Goal: Information Seeking & Learning: Learn about a topic

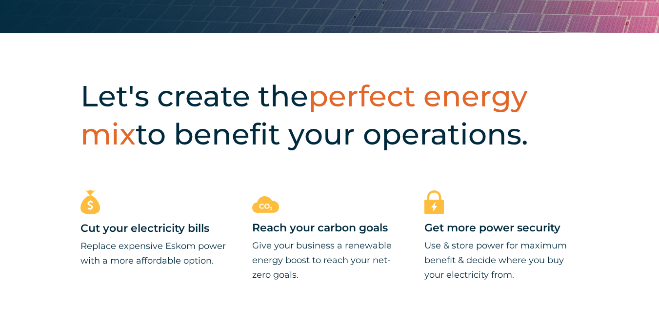
scroll to position [293, 0]
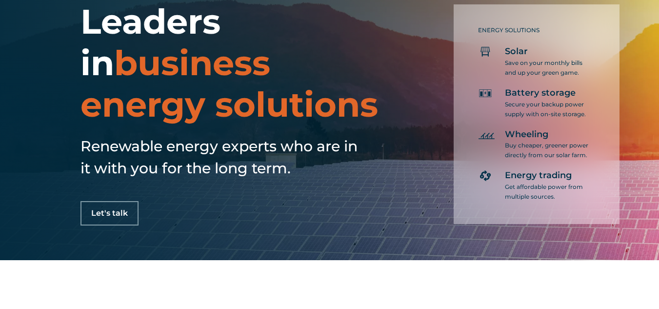
click at [120, 212] on span "Let's talk" at bounding box center [109, 213] width 37 height 8
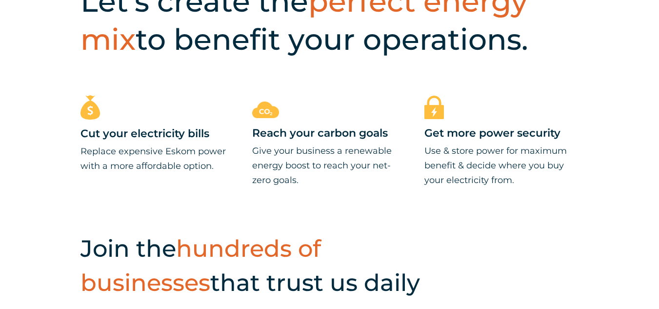
scroll to position [49, 0]
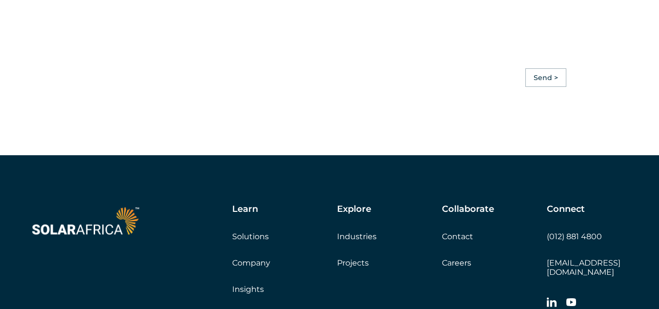
scroll to position [2733, 0]
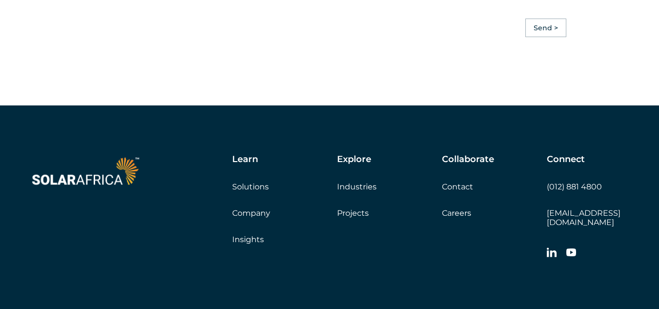
click at [455, 190] on link "Contact" at bounding box center [457, 186] width 31 height 9
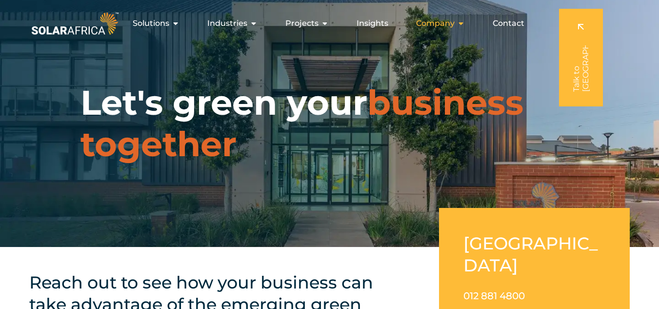
click at [421, 27] on span "Company" at bounding box center [435, 24] width 39 height 12
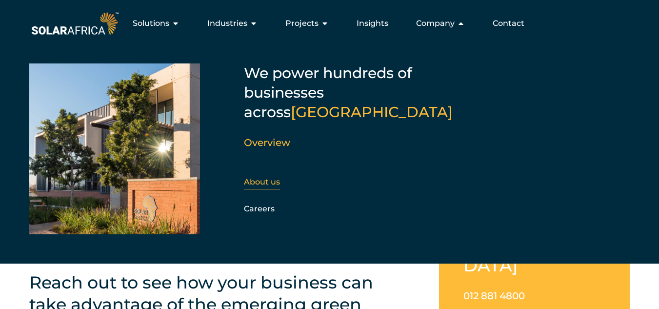
click at [255, 177] on link "About us" at bounding box center [262, 181] width 36 height 9
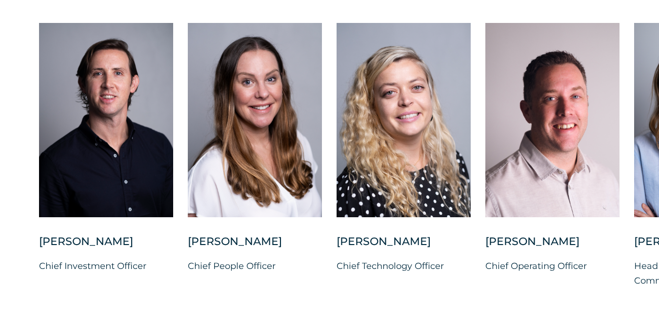
scroll to position [2489, 0]
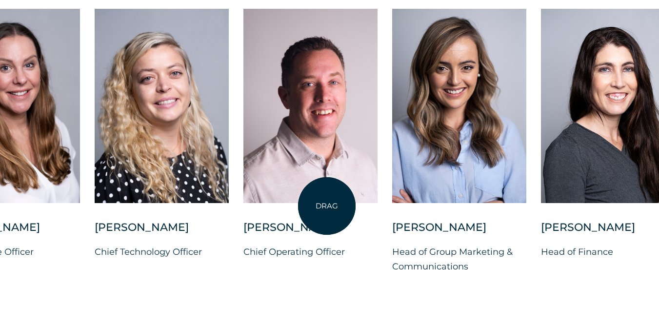
drag, startPoint x: 569, startPoint y: 219, endPoint x: 327, endPoint y: 206, distance: 242.4
click at [327, 203] on div at bounding box center [311, 106] width 134 height 194
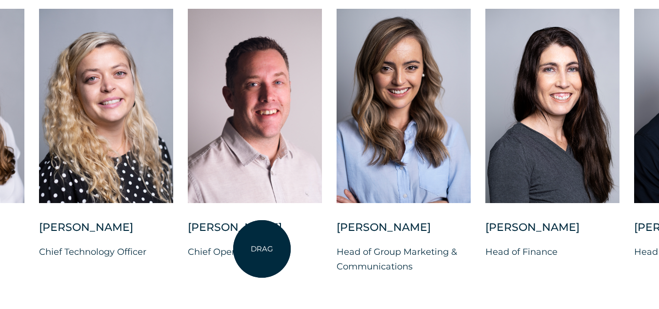
click at [262, 245] on div "Vincent Labuschagne" at bounding box center [255, 232] width 134 height 24
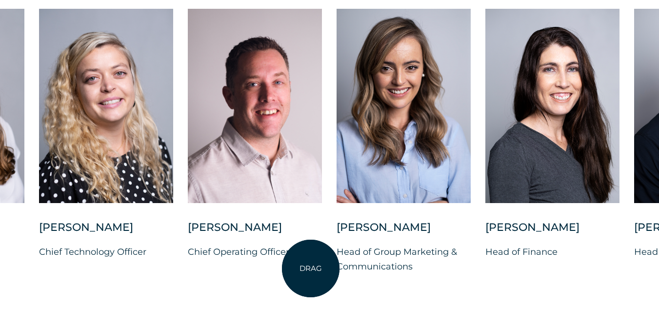
click at [311, 259] on p "Chief Operating Officer" at bounding box center [255, 252] width 134 height 15
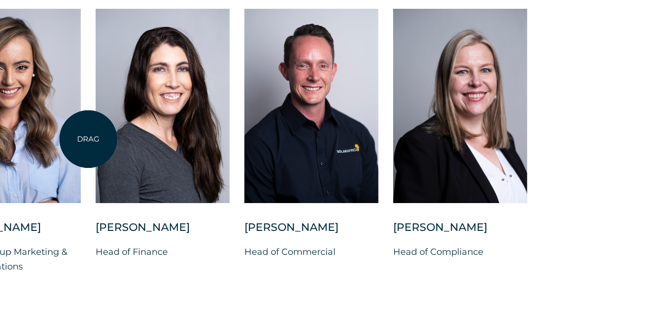
drag, startPoint x: 538, startPoint y: 134, endPoint x: 88, endPoint y: 139, distance: 449.6
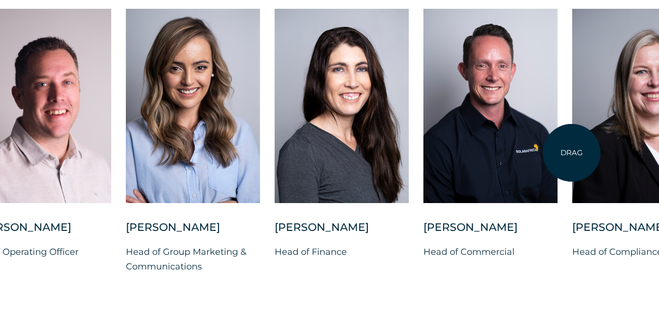
drag, startPoint x: 485, startPoint y: 173, endPoint x: 572, endPoint y: 153, distance: 89.3
click at [572, 153] on div "Charl Alheit Chief Investment Officer Candice Seggie Chief People Officer Suné …" at bounding box center [125, 149] width 1269 height 281
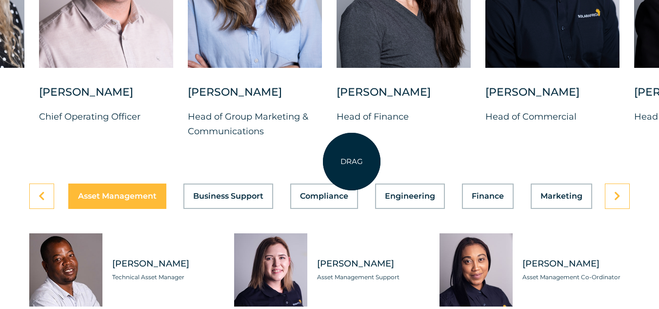
scroll to position [2685, 0]
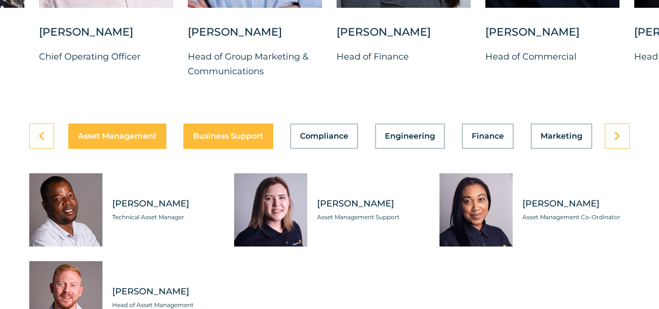
click at [243, 140] on span "Business Support" at bounding box center [228, 136] width 70 height 8
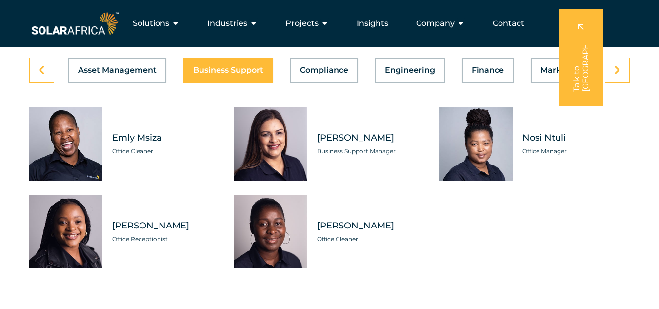
scroll to position [2733, 0]
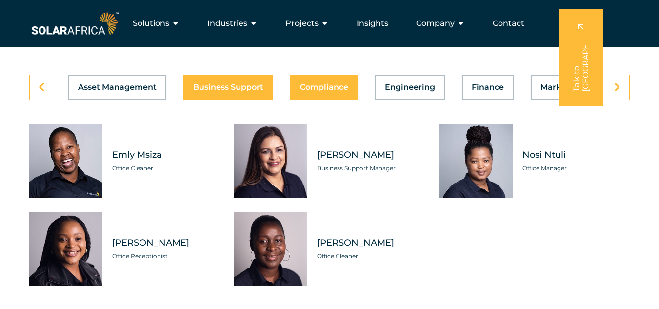
click at [334, 100] on button "Compliance" at bounding box center [324, 87] width 68 height 25
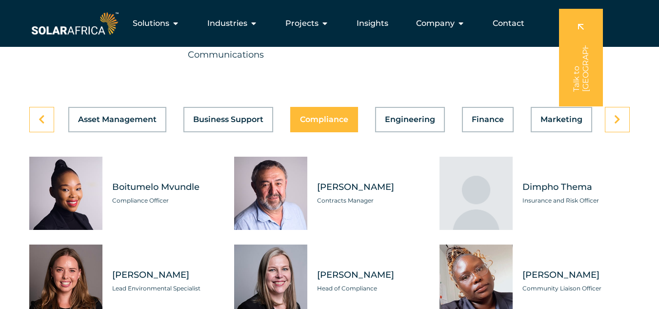
scroll to position [2685, 0]
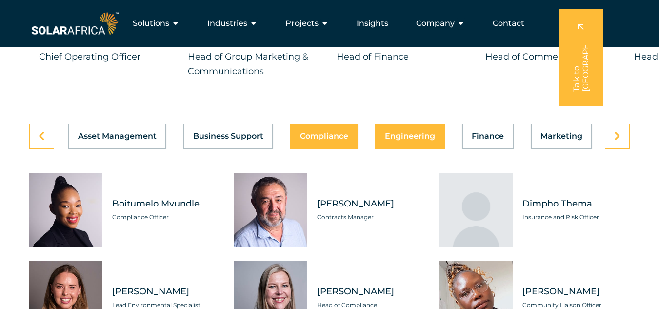
click at [393, 140] on span "Engineering" at bounding box center [410, 136] width 50 height 8
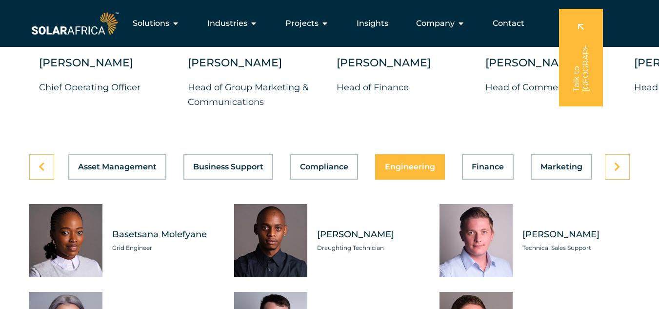
scroll to position [2636, 0]
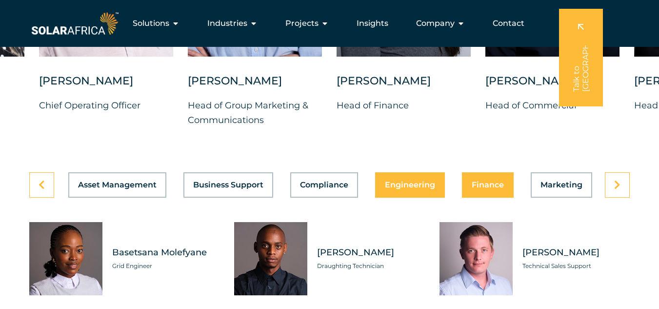
click at [482, 198] on button "Finance" at bounding box center [488, 184] width 52 height 25
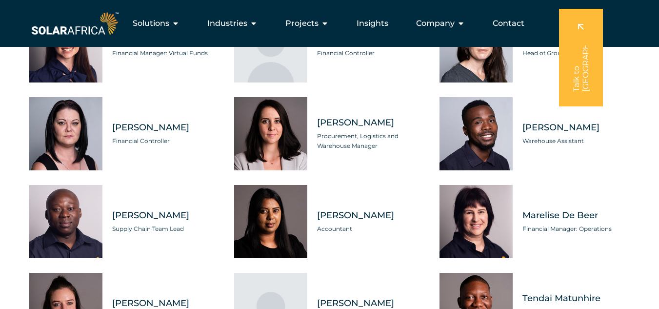
scroll to position [2685, 0]
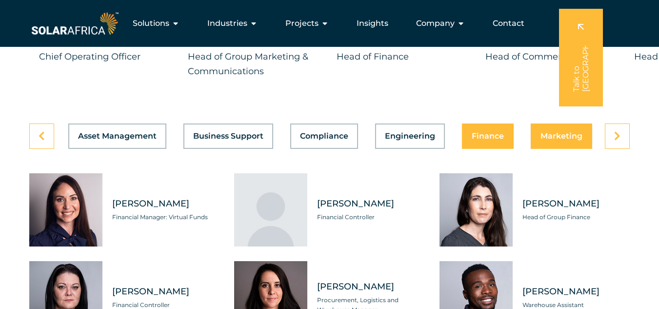
click at [554, 140] on span "Marketing" at bounding box center [562, 136] width 42 height 8
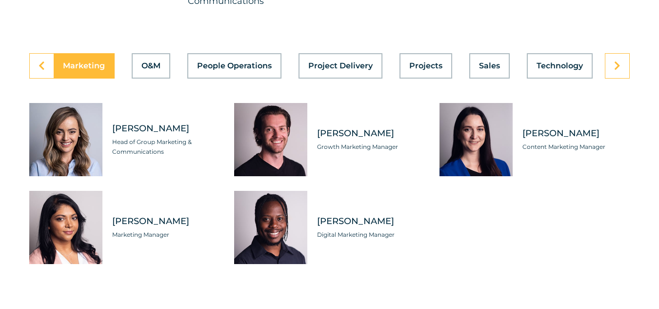
scroll to position [2782, 0]
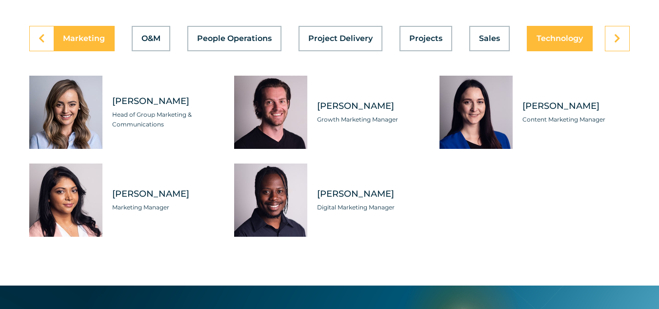
click at [558, 42] on span "Technology" at bounding box center [560, 39] width 46 height 8
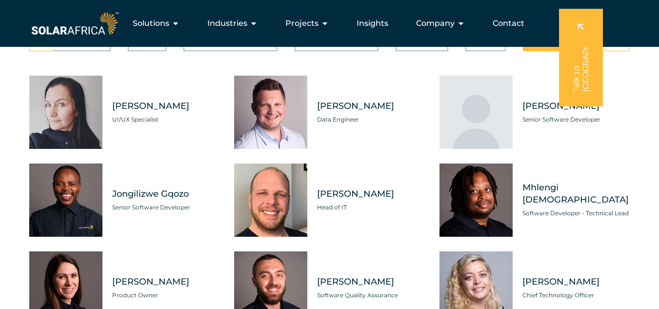
scroll to position [0, 478]
drag, startPoint x: 543, startPoint y: 62, endPoint x: 433, endPoint y: 73, distance: 109.9
click at [433, 73] on div "Asset Management Business Support Compliance Engineering Finance Marketing O&M …" at bounding box center [329, 219] width 601 height 387
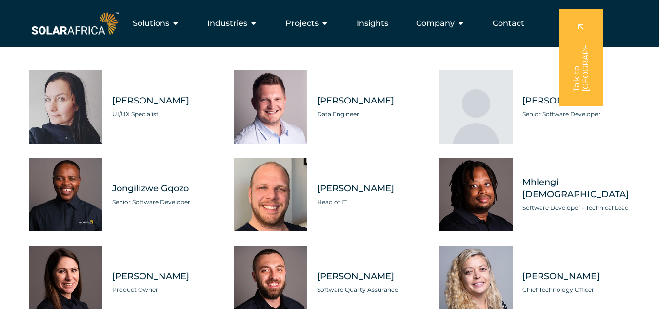
scroll to position [2782, 0]
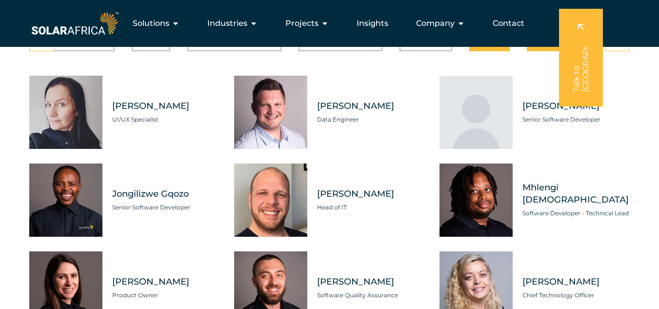
click at [486, 42] on span "Sales" at bounding box center [489, 39] width 21 height 8
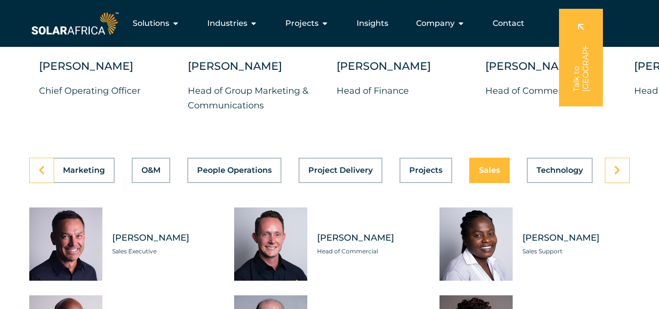
scroll to position [2636, 0]
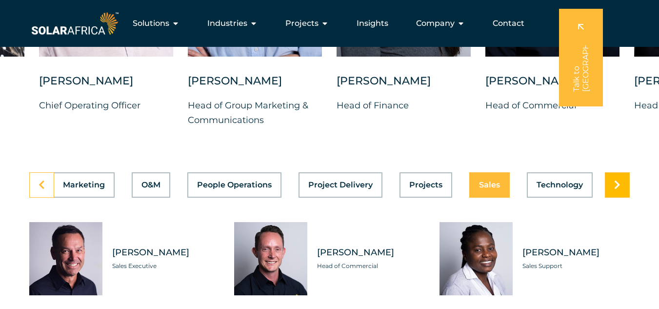
click at [613, 198] on link at bounding box center [617, 184] width 25 height 25
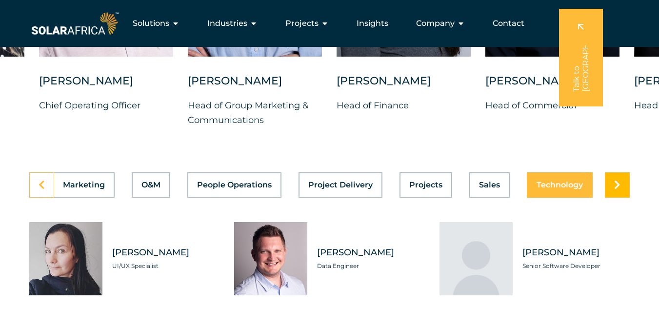
scroll to position [0, 478]
click at [613, 198] on link at bounding box center [617, 184] width 25 height 25
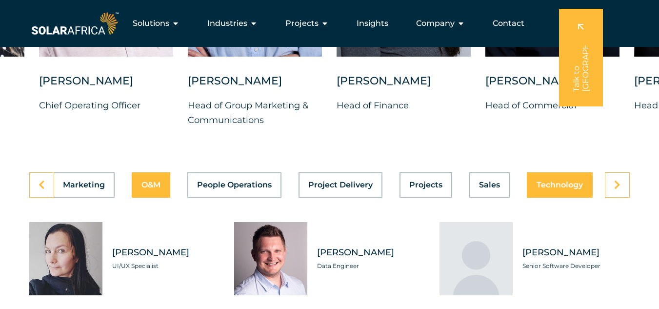
click at [142, 189] on span "O&M" at bounding box center [151, 185] width 19 height 8
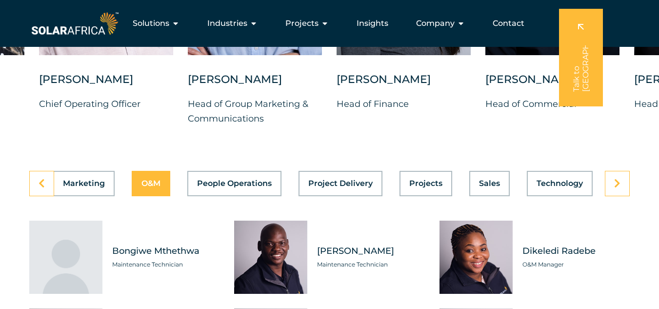
scroll to position [2636, 0]
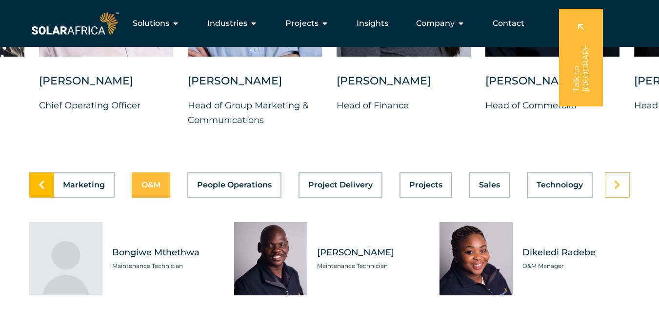
click at [41, 198] on link at bounding box center [41, 184] width 25 height 25
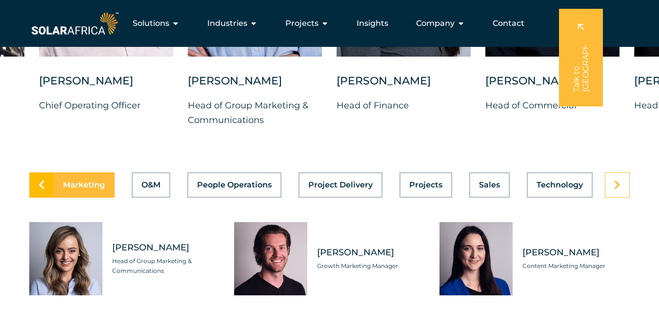
click at [41, 198] on link at bounding box center [41, 184] width 25 height 25
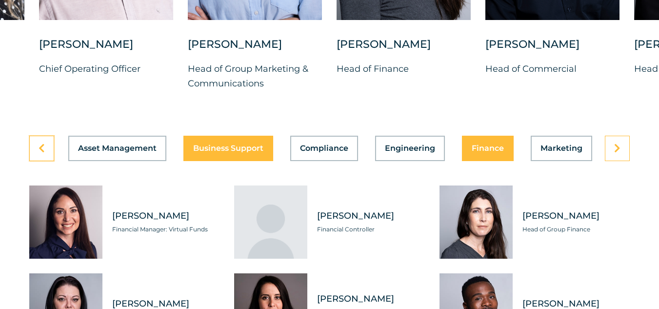
scroll to position [2733, 0]
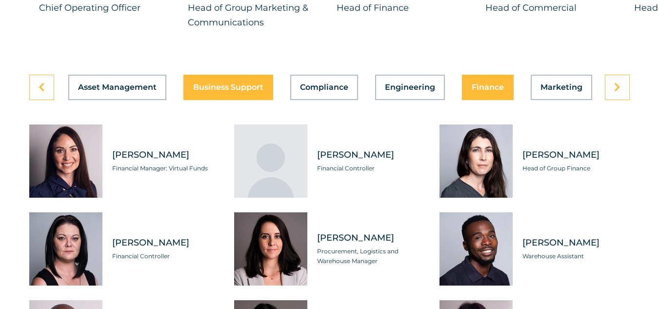
click at [236, 91] on span "Business Support" at bounding box center [228, 87] width 70 height 8
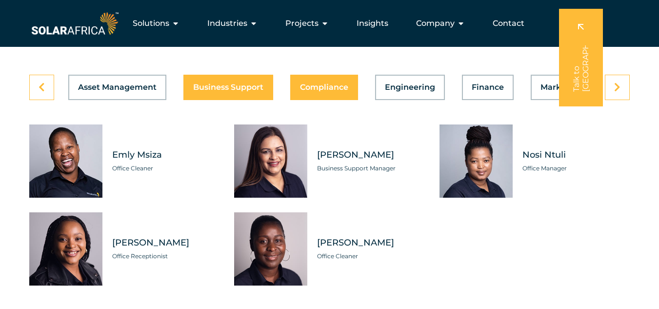
click at [313, 100] on button "Compliance" at bounding box center [324, 87] width 68 height 25
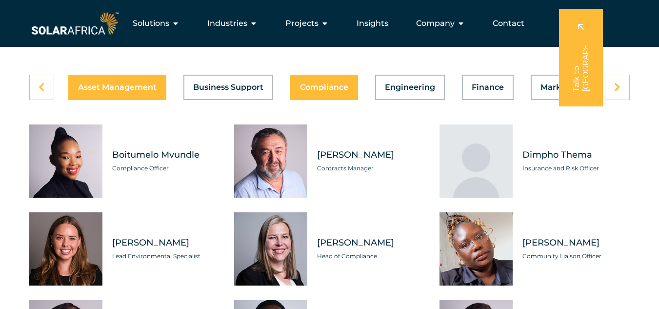
click at [147, 100] on button "Asset Management" at bounding box center [117, 87] width 98 height 25
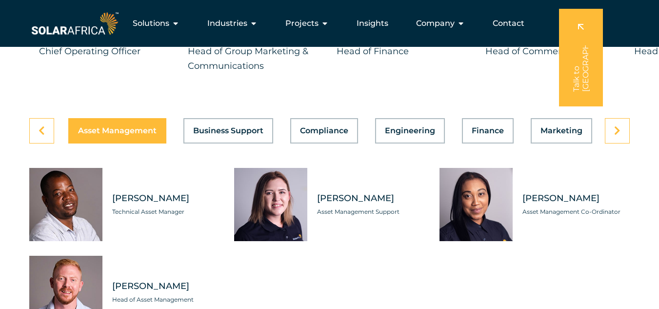
scroll to position [2685, 0]
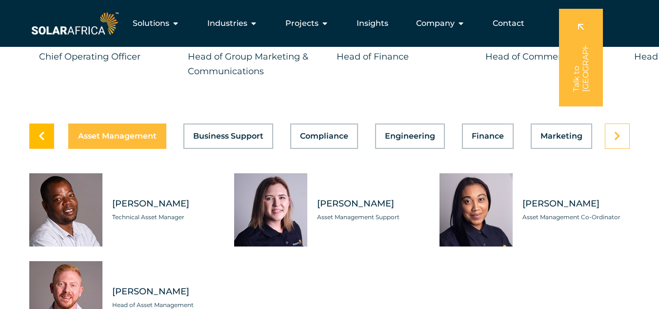
click at [46, 149] on link at bounding box center [41, 135] width 25 height 25
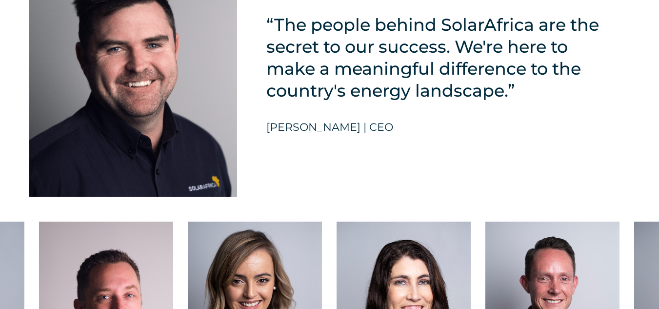
scroll to position [2125, 0]
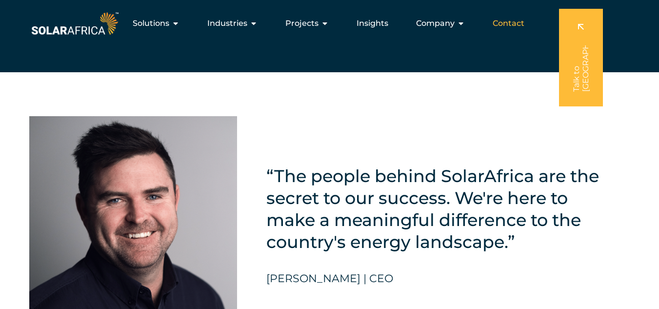
click at [508, 21] on span "Contact" at bounding box center [509, 24] width 32 height 12
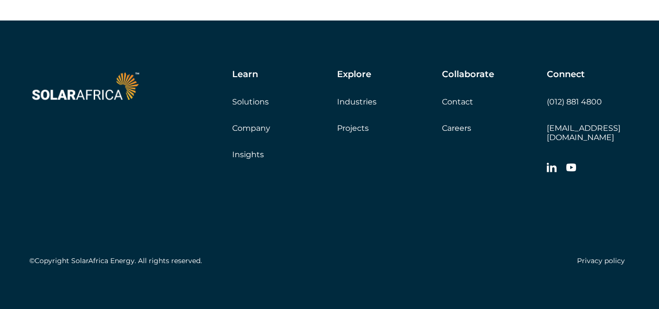
scroll to position [1634, 0]
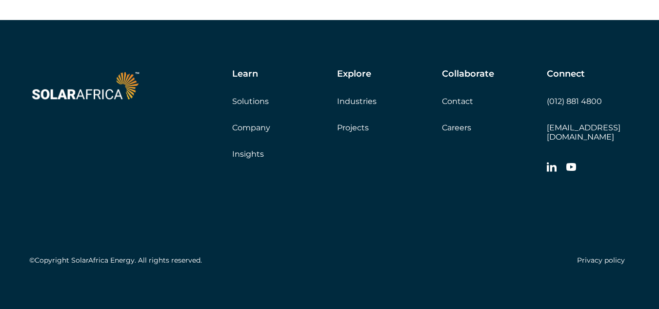
click at [248, 99] on link "Solutions" at bounding box center [250, 101] width 37 height 9
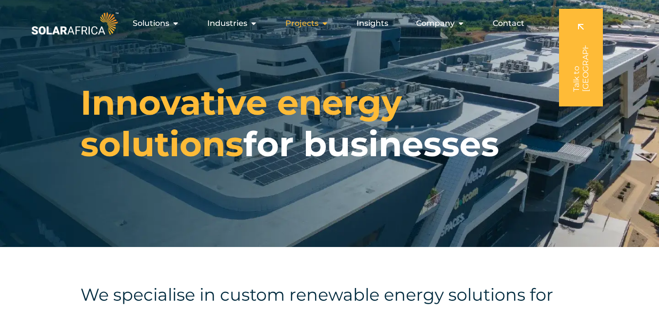
click at [321, 21] on div "Projects Close Projects Open Projects" at bounding box center [307, 24] width 59 height 20
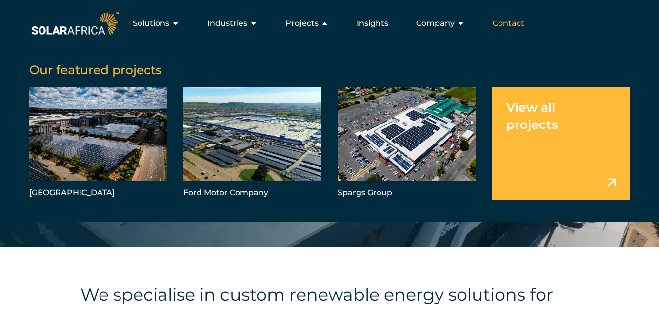
click at [504, 20] on span "Contact" at bounding box center [509, 24] width 32 height 12
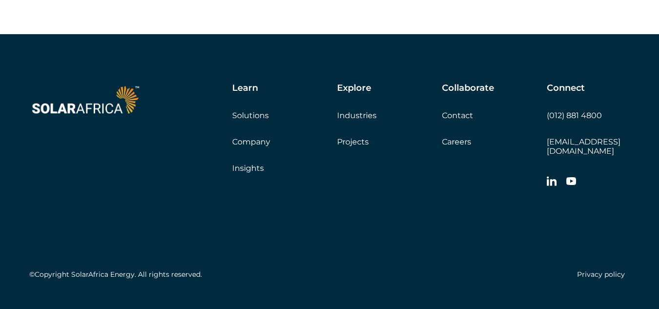
scroll to position [1634, 0]
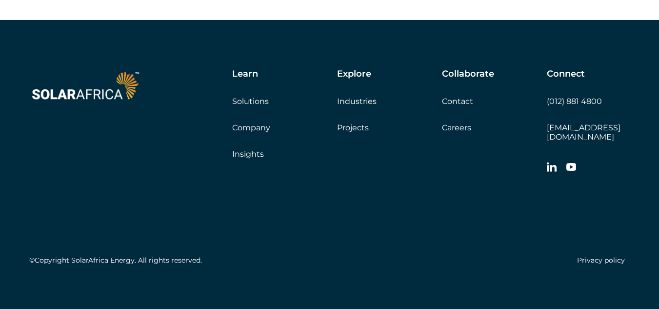
click at [258, 127] on link "Company" at bounding box center [251, 127] width 38 height 9
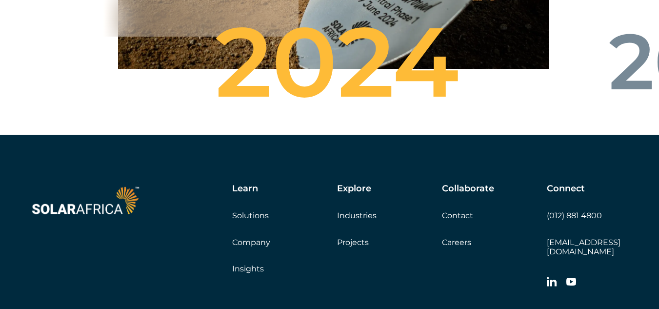
scroll to position [3575, 0]
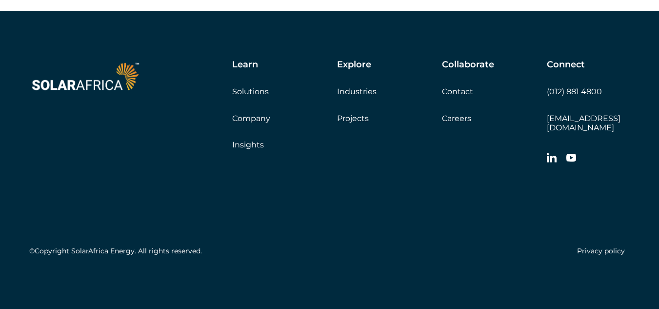
click at [453, 123] on link "Careers" at bounding box center [456, 118] width 29 height 9
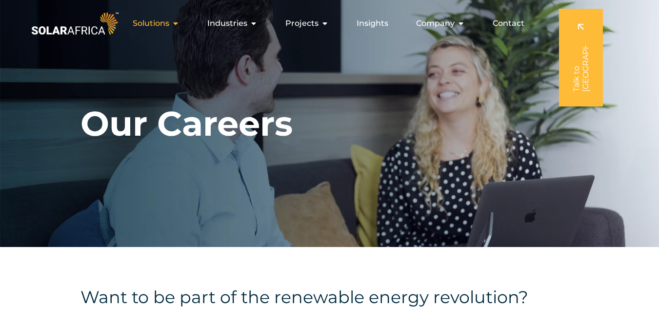
click at [161, 27] on span "Solutions" at bounding box center [151, 24] width 37 height 12
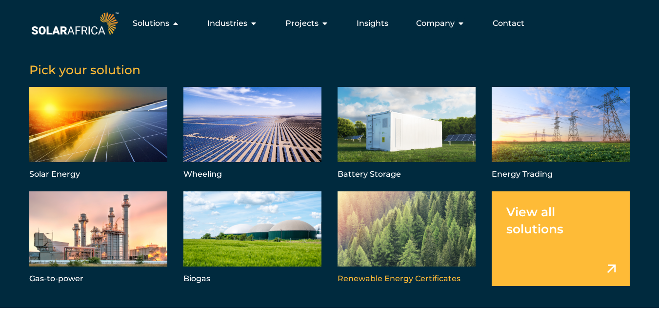
click at [394, 224] on link "Menu" at bounding box center [407, 238] width 138 height 95
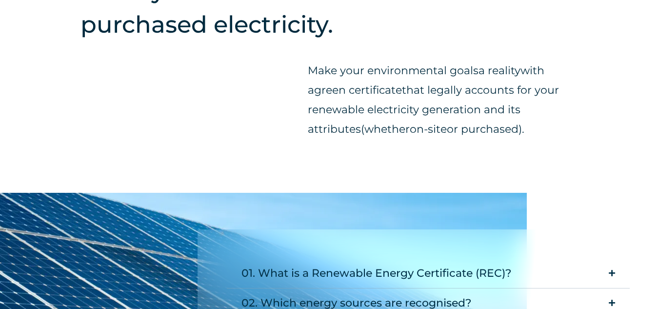
scroll to position [879, 0]
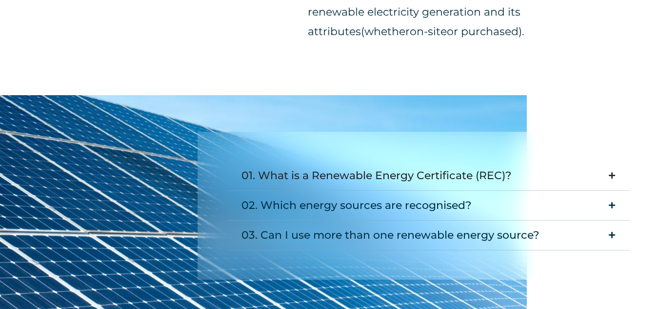
click at [608, 175] on summary "01. What is a Renewable Energy Certificate (REC)?" at bounding box center [428, 176] width 403 height 30
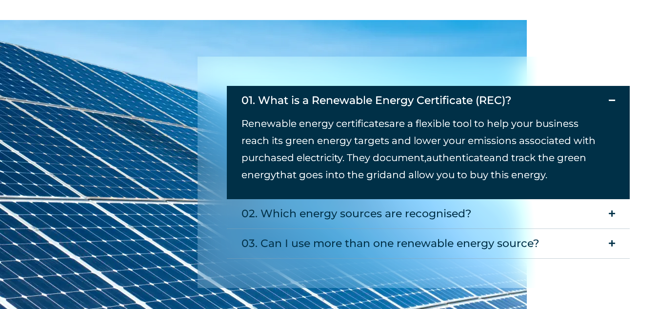
scroll to position [976, 0]
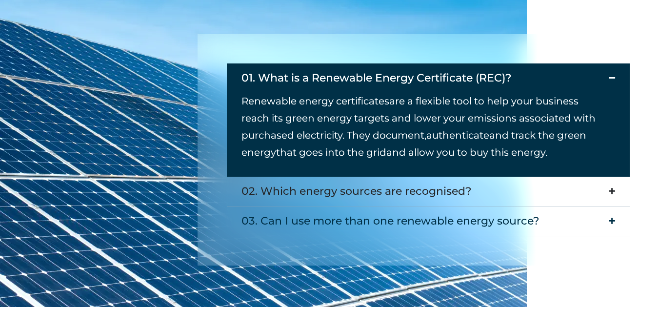
click at [616, 186] on summary "02. Which energy sources are recognised?" at bounding box center [428, 192] width 403 height 30
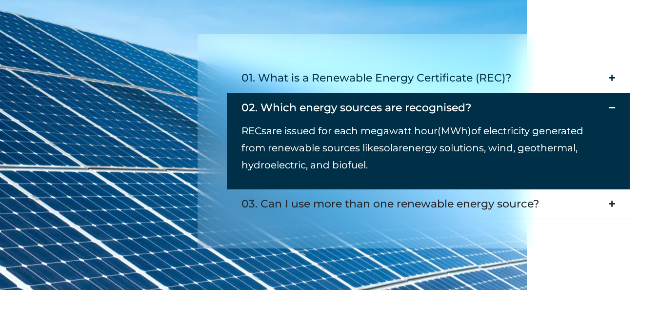
click at [609, 204] on icon "Accordion. Open links with Enter or Space, close with Escape, and navigate with…" at bounding box center [612, 203] width 6 height 7
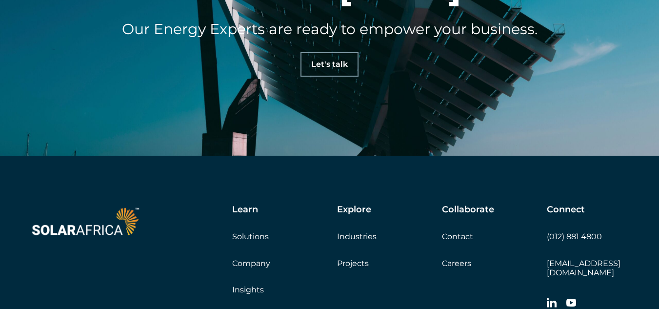
scroll to position [2733, 0]
